Goal: Navigation & Orientation: Find specific page/section

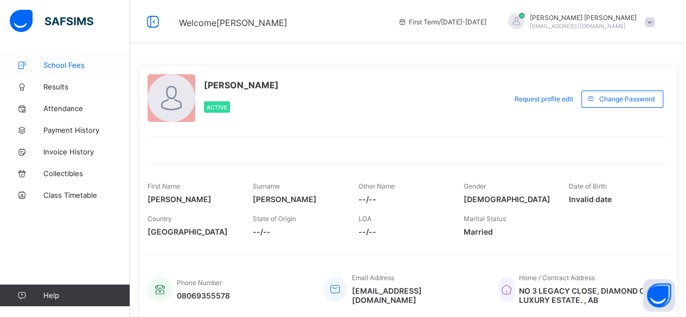
click at [62, 63] on span "School Fees" at bounding box center [86, 65] width 87 height 9
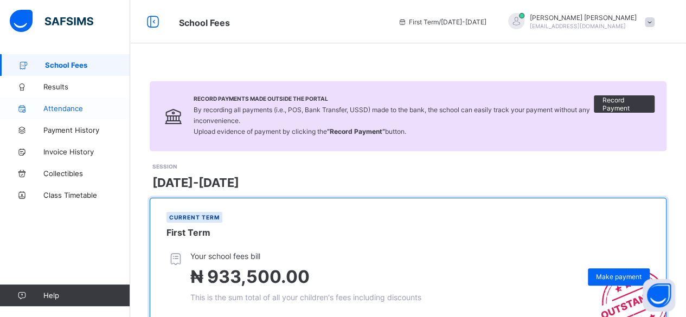
click at [60, 106] on span "Attendance" at bounding box center [86, 108] width 87 height 9
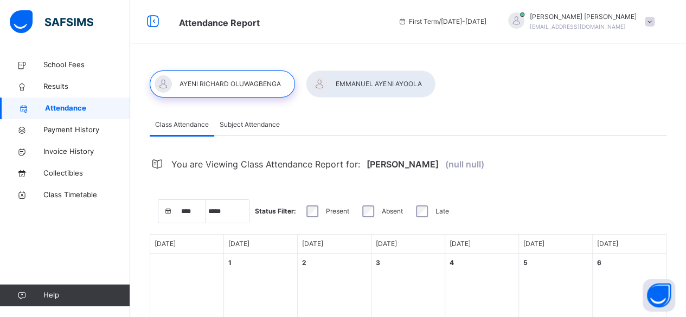
select select "****"
select select "*"
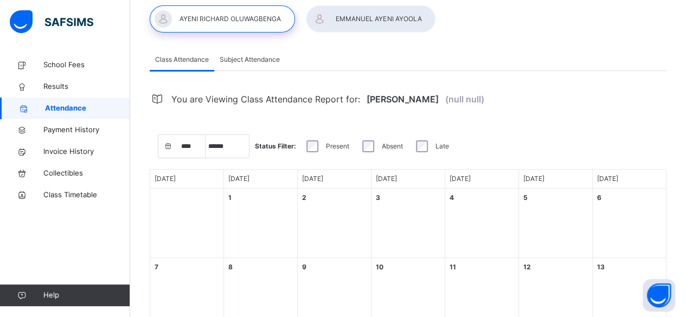
scroll to position [53, 0]
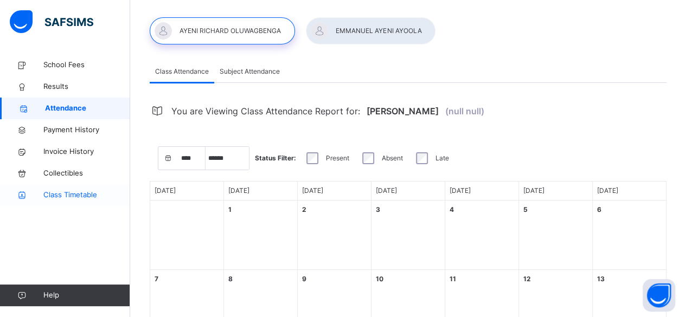
click at [60, 196] on span "Class Timetable" at bounding box center [86, 195] width 87 height 11
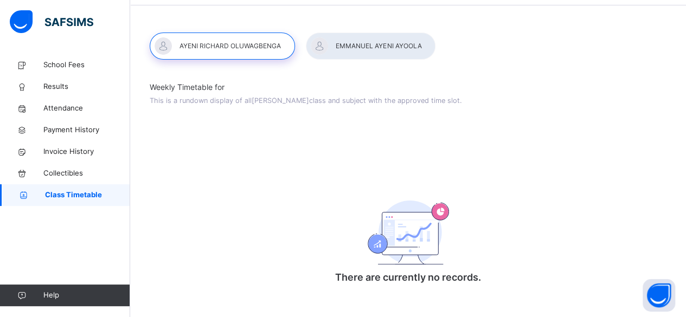
scroll to position [38, 0]
click at [66, 176] on span "Collectibles" at bounding box center [86, 173] width 87 height 11
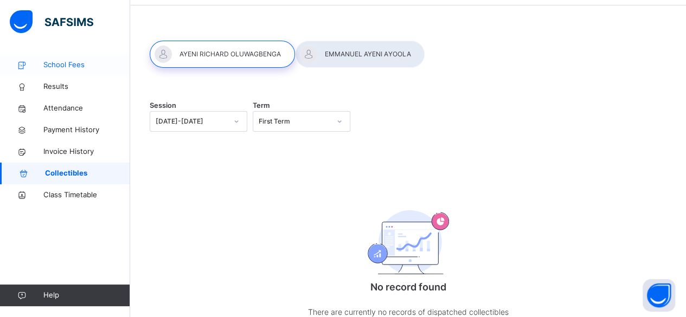
click at [66, 64] on span "School Fees" at bounding box center [86, 65] width 87 height 11
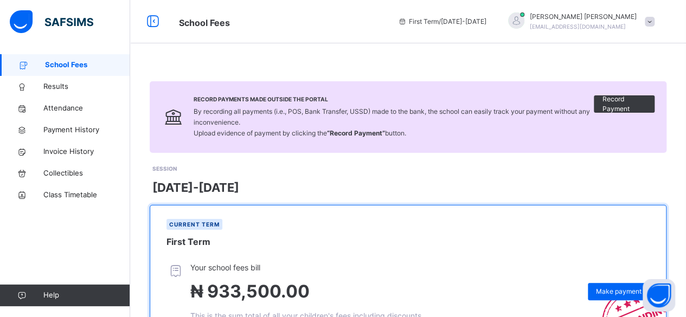
click at [655, 23] on span at bounding box center [650, 22] width 10 height 10
click at [593, 164] on div "SESSION [DATE]-[DATE]" at bounding box center [409, 180] width 514 height 33
click at [655, 21] on span at bounding box center [650, 22] width 10 height 10
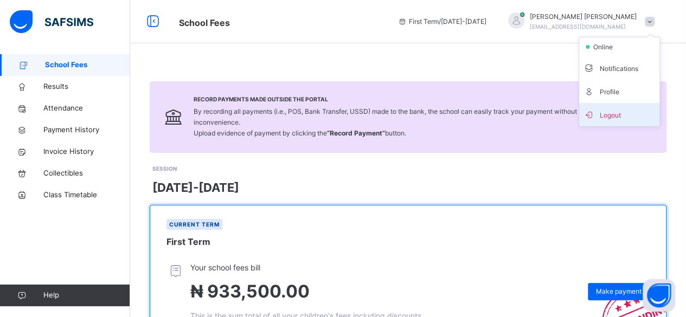
click at [620, 117] on span "Logout" at bounding box center [620, 114] width 72 height 15
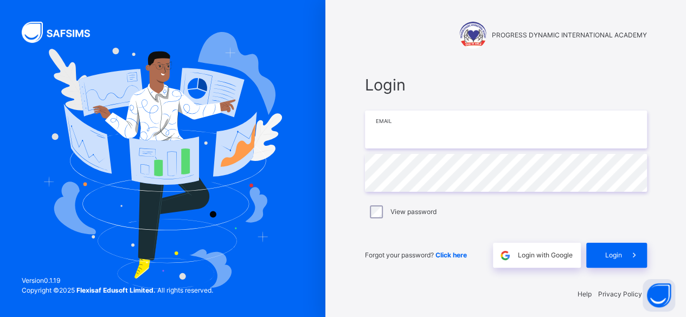
type input "**********"
